Goal: Book appointment/travel/reservation

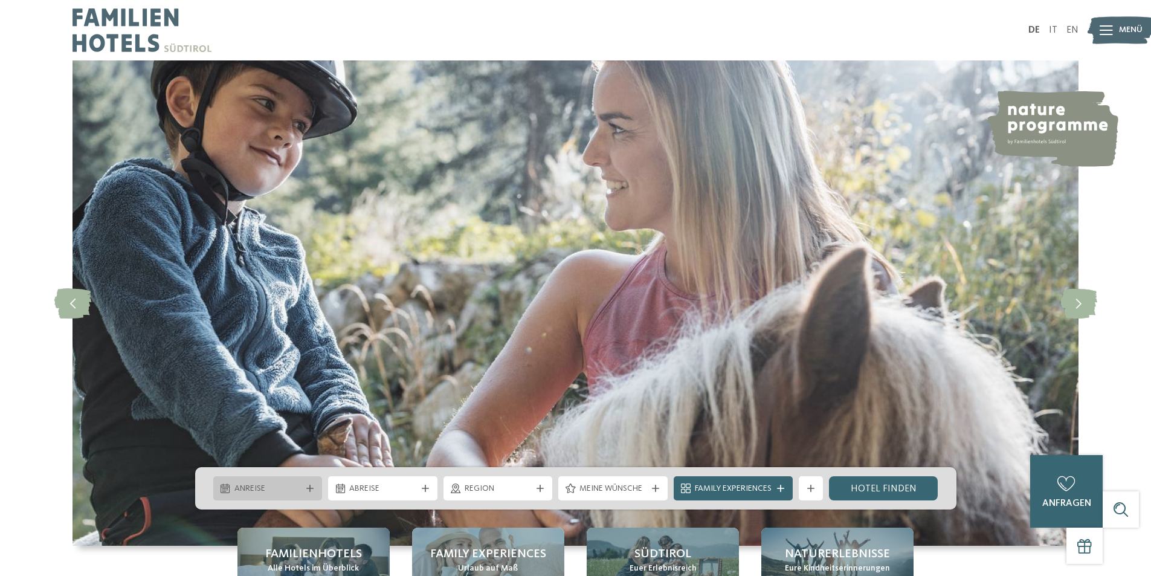
click at [296, 485] on span "Anreise" at bounding box center [267, 489] width 67 height 12
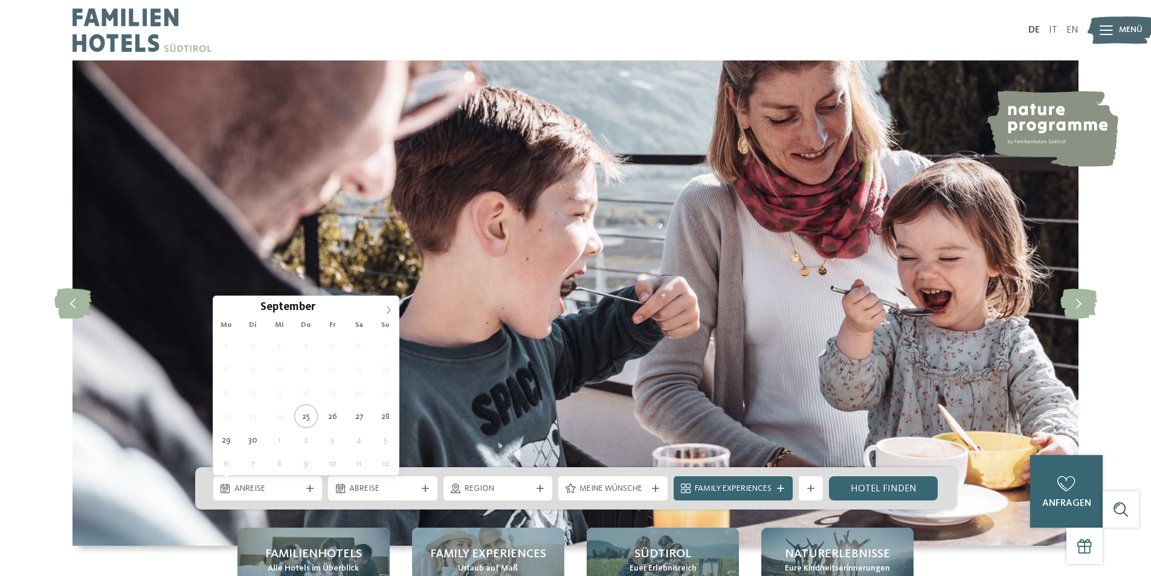
click at [390, 306] on icon at bounding box center [388, 310] width 8 height 8
type div "[DATE]"
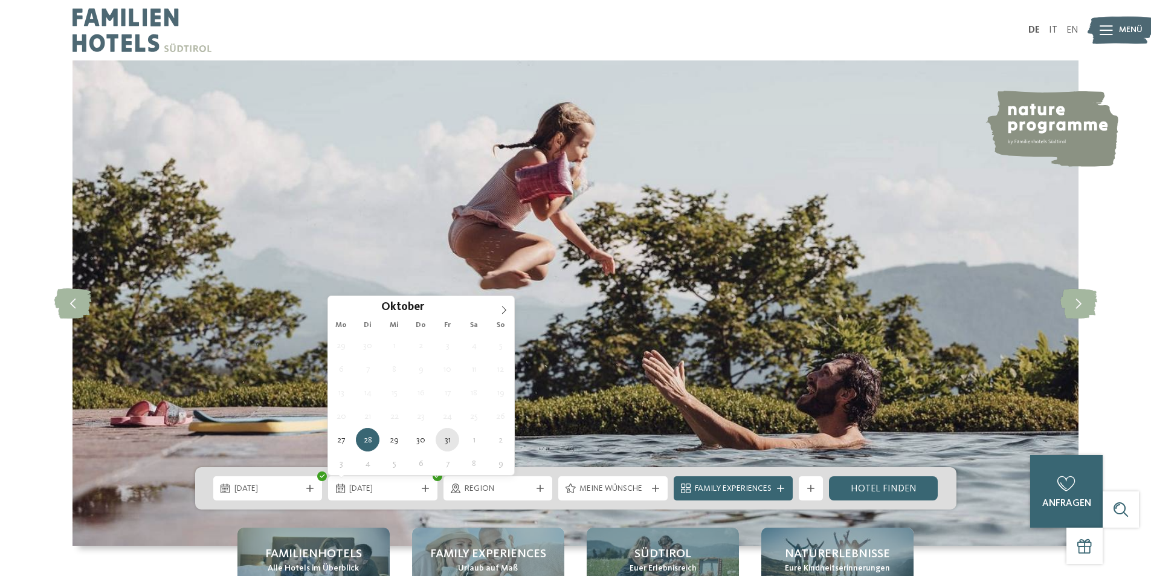
type div "[DATE]"
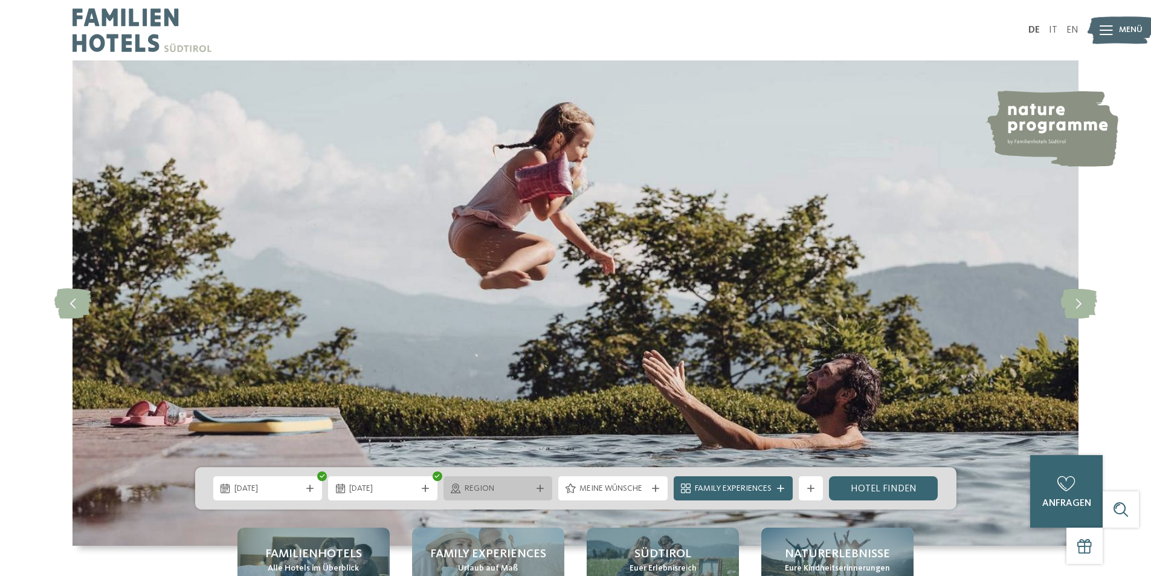
click at [541, 486] on icon at bounding box center [540, 488] width 7 height 7
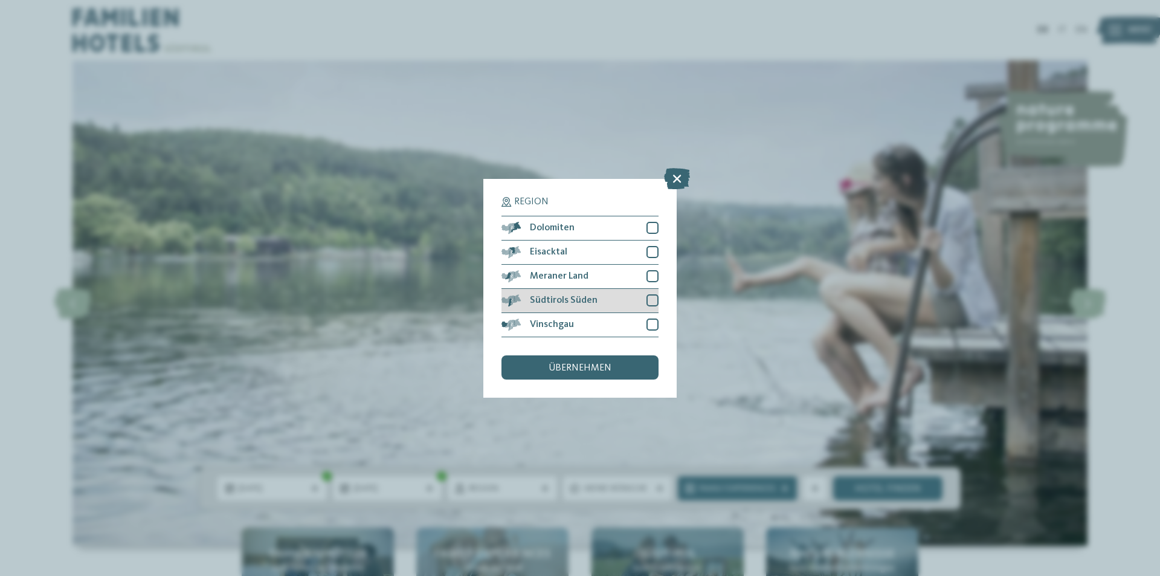
click at [650, 303] on div at bounding box center [653, 300] width 12 height 12
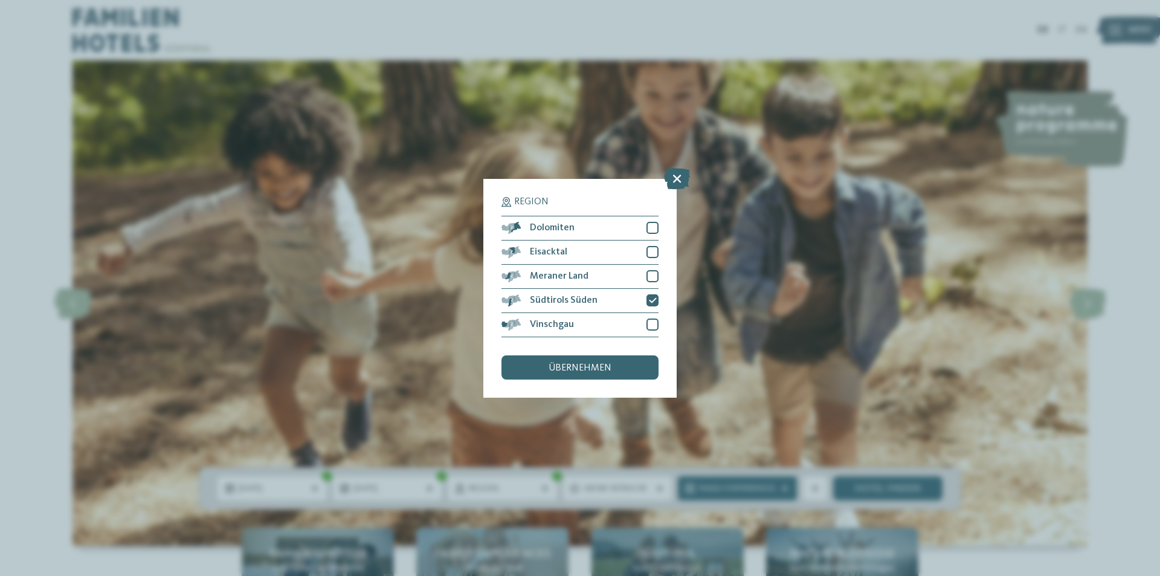
click at [623, 364] on div "übernehmen" at bounding box center [580, 367] width 157 height 24
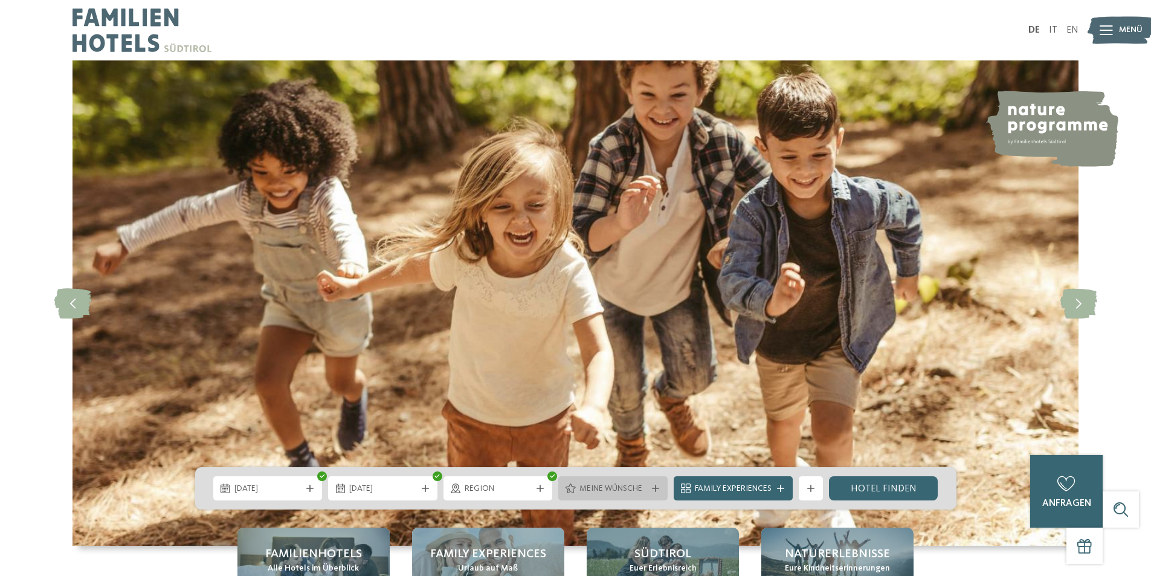
click at [660, 485] on div at bounding box center [656, 488] width 12 height 7
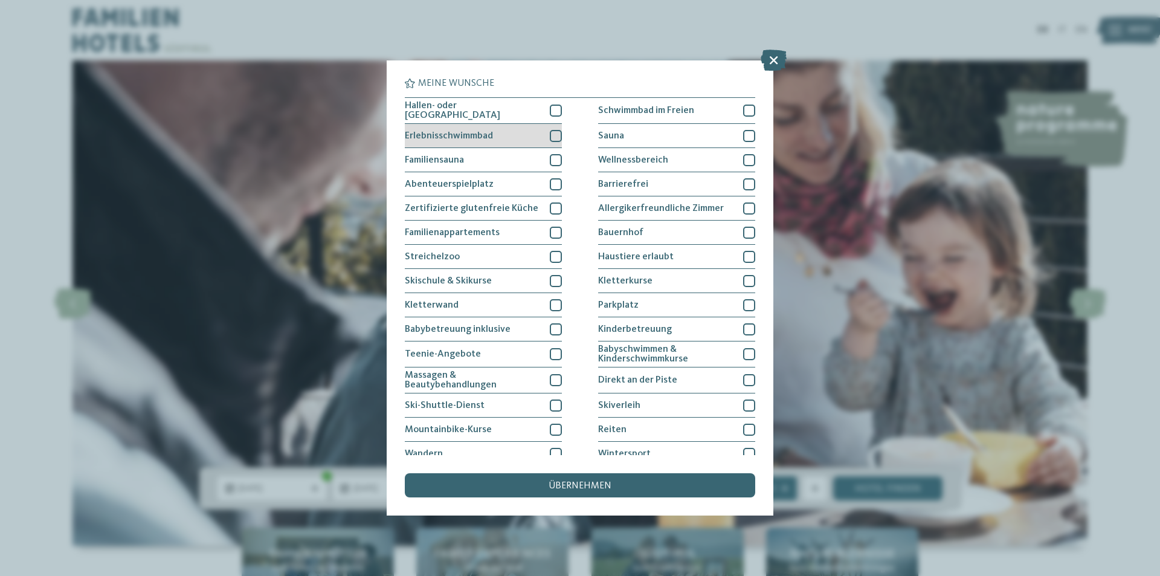
click at [552, 134] on div at bounding box center [556, 136] width 12 height 12
click at [596, 479] on div "übernehmen" at bounding box center [580, 485] width 350 height 24
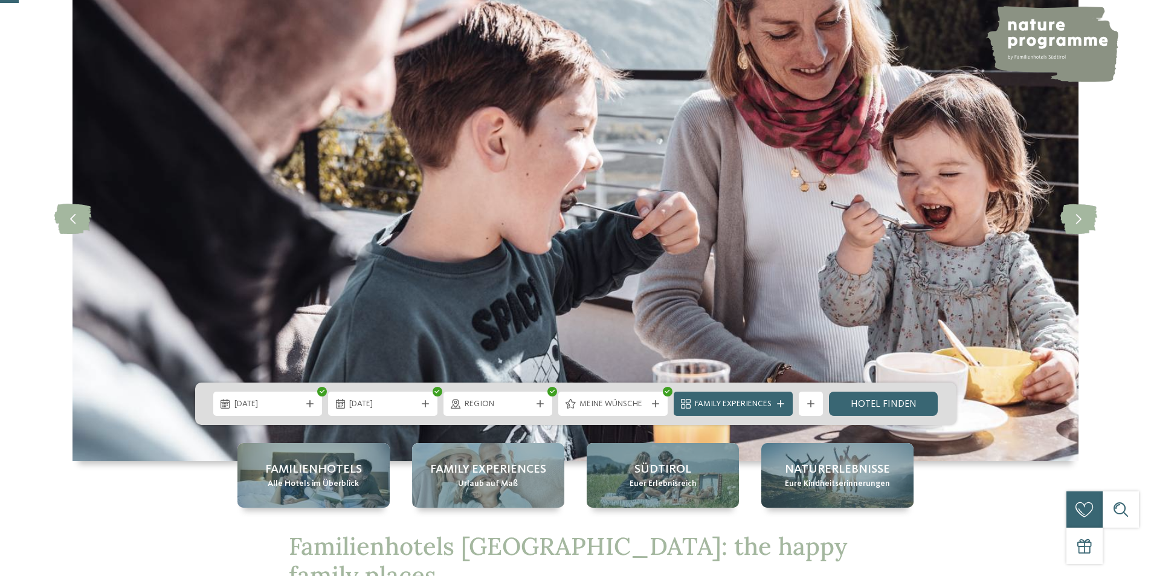
scroll to position [121, 0]
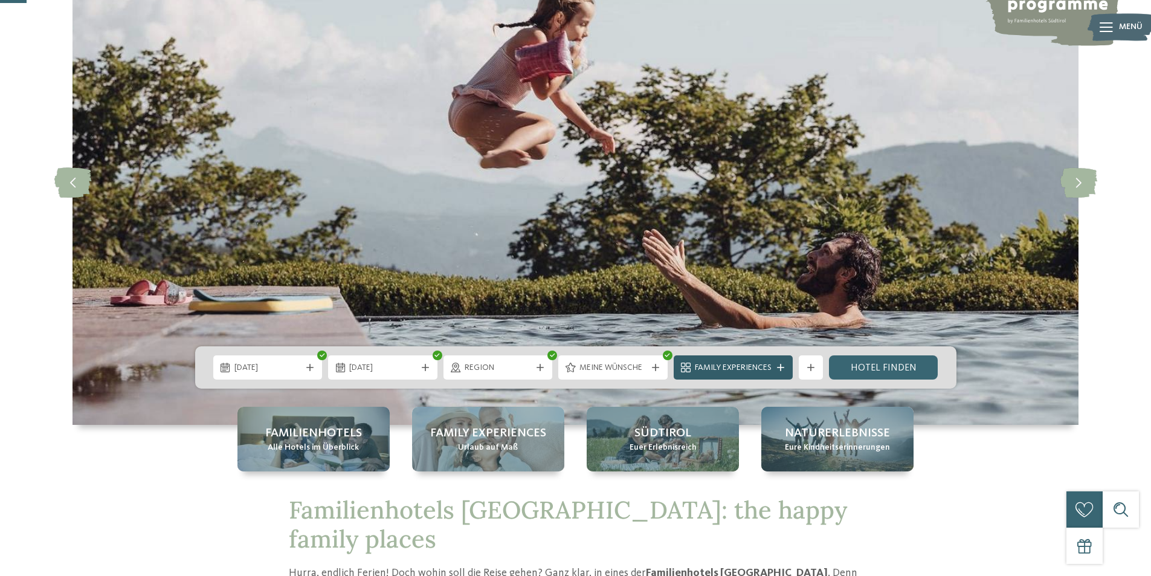
click at [766, 364] on span "Family Experiences" at bounding box center [733, 368] width 77 height 12
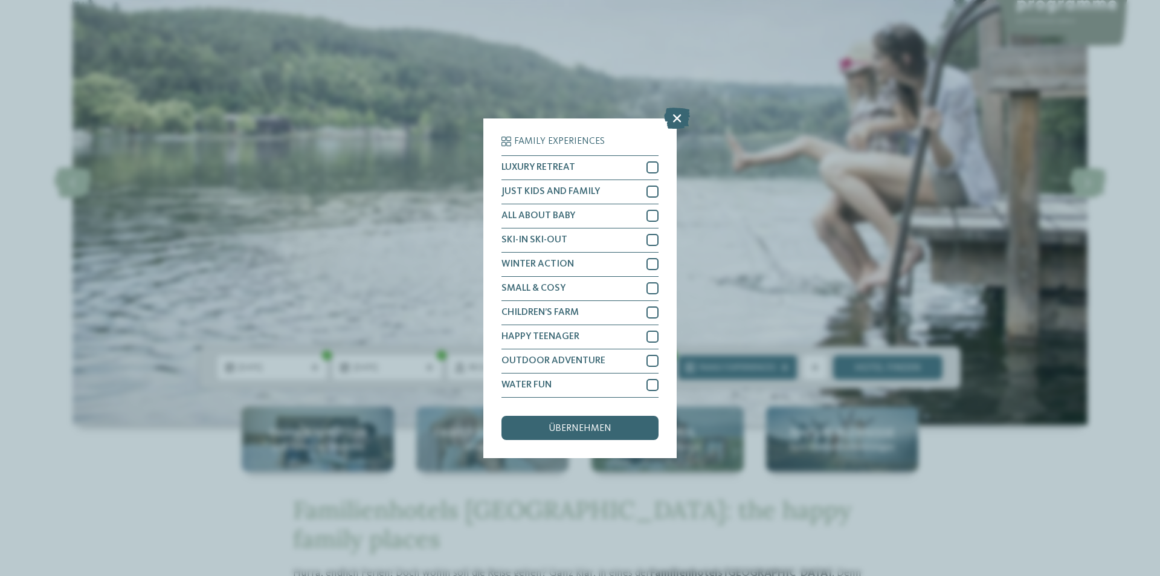
click at [856, 496] on div "Family Experiences LUXURY RETREAT JUST KIDS AND FAMILY" at bounding box center [580, 288] width 1160 height 576
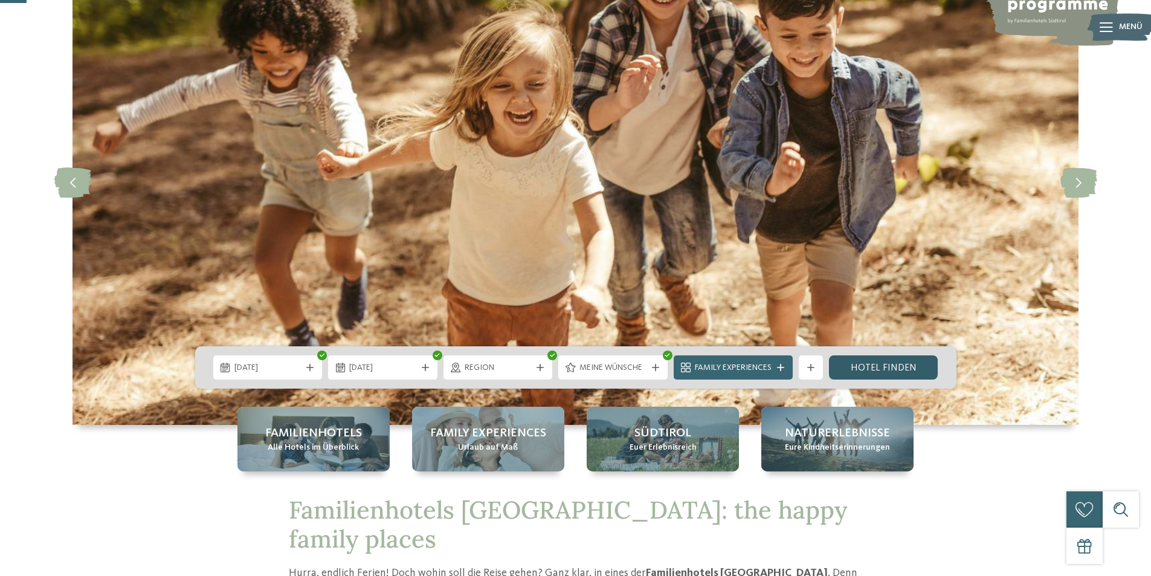
click at [909, 368] on link "Hotel finden" at bounding box center [883, 367] width 109 height 24
